Goal: Task Accomplishment & Management: Complete application form

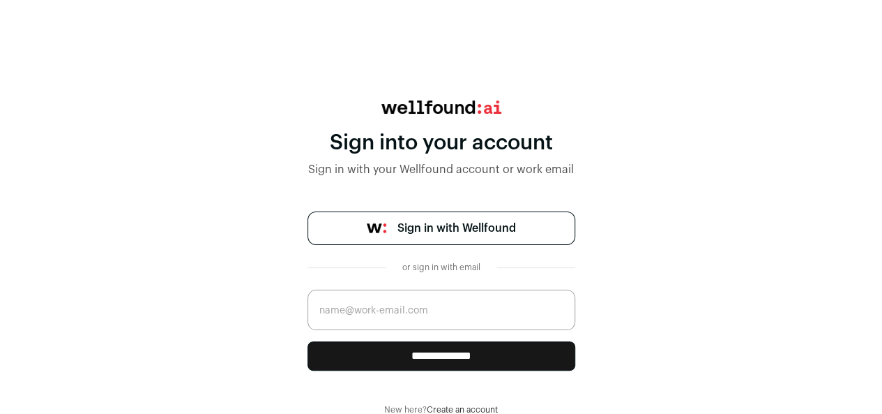
scroll to position [23, 0]
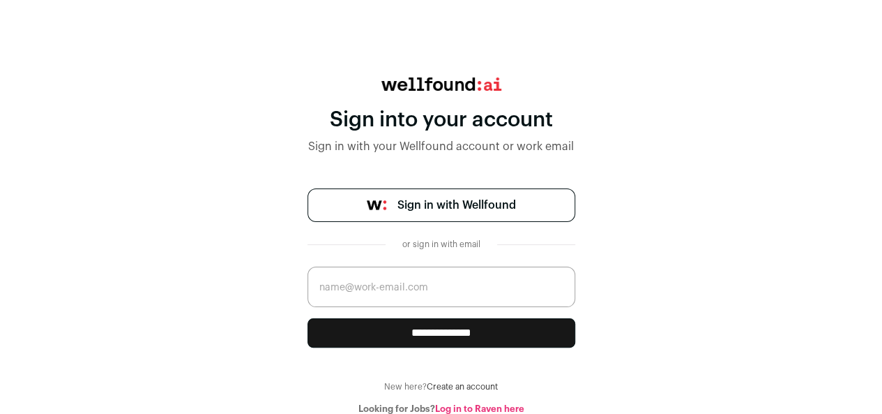
click at [389, 199] on link "Sign in with Wellfound" at bounding box center [442, 204] width 268 height 33
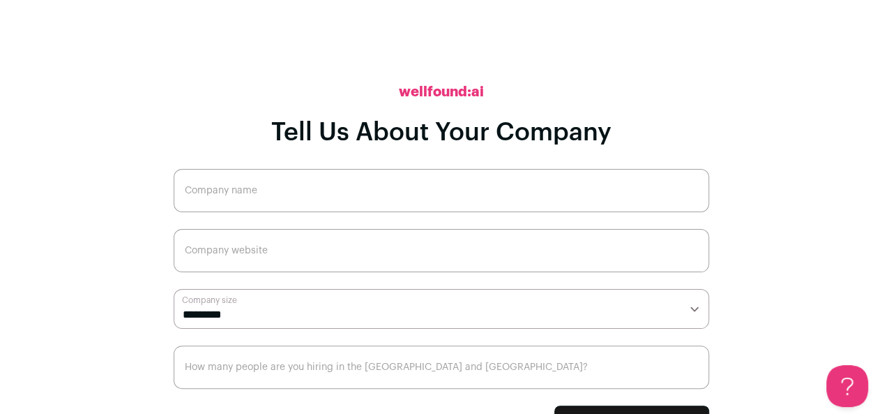
scroll to position [21, 0]
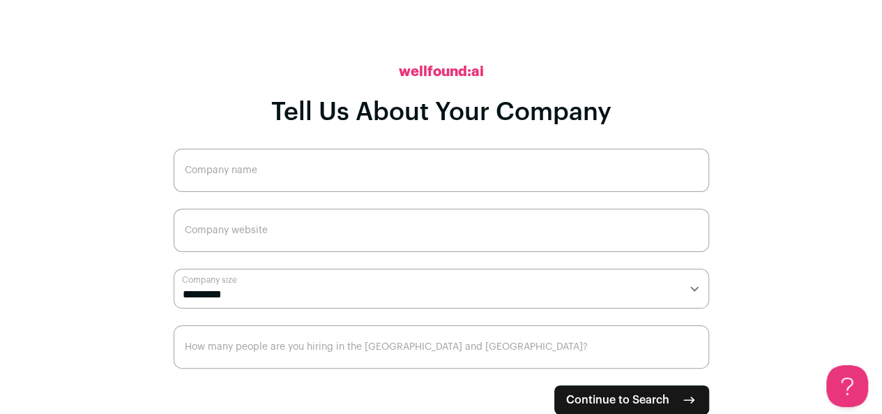
click at [570, 397] on span "Continue to Search" at bounding box center [617, 399] width 103 height 17
